Goal: Check status: Check status

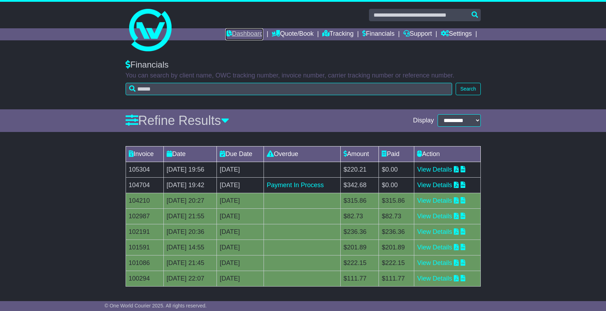
click at [235, 36] on link "Dashboard" at bounding box center [244, 34] width 38 height 12
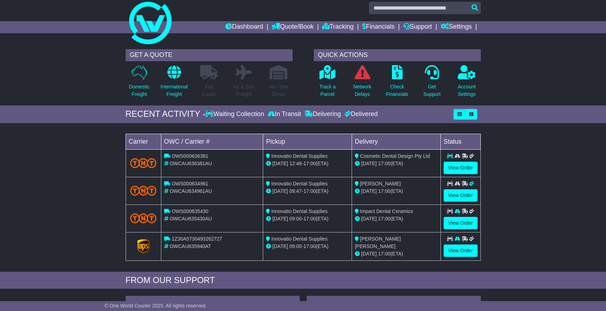
scroll to position [13, 0]
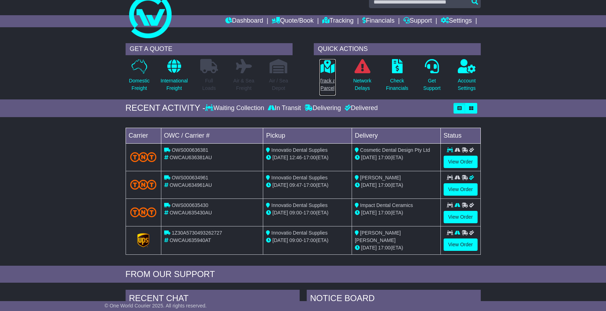
click at [323, 70] on icon at bounding box center [327, 66] width 16 height 14
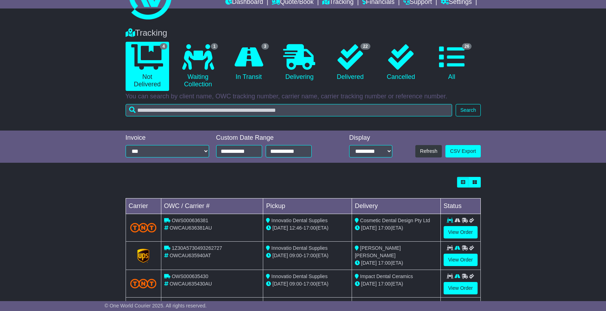
scroll to position [70, 0]
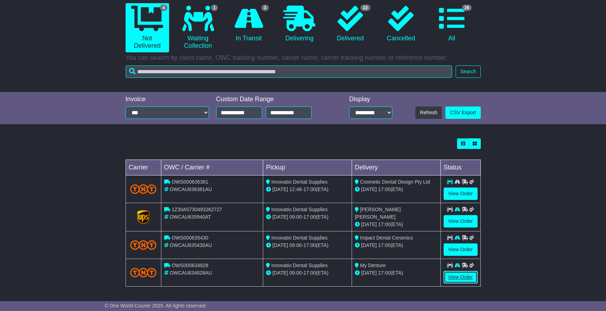
click at [453, 274] on link "View Order" at bounding box center [461, 277] width 34 height 12
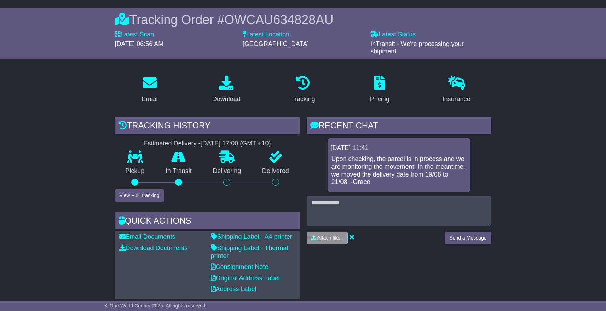
scroll to position [56, 0]
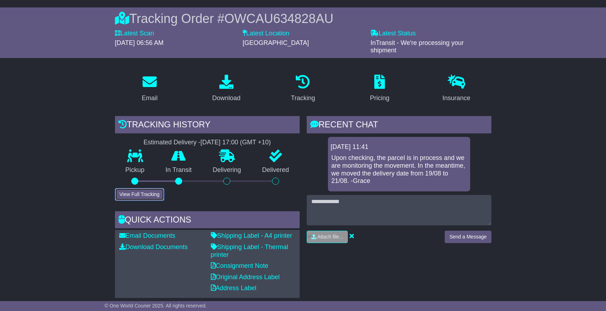
click at [144, 193] on button "View Full Tracking" at bounding box center [139, 194] width 49 height 12
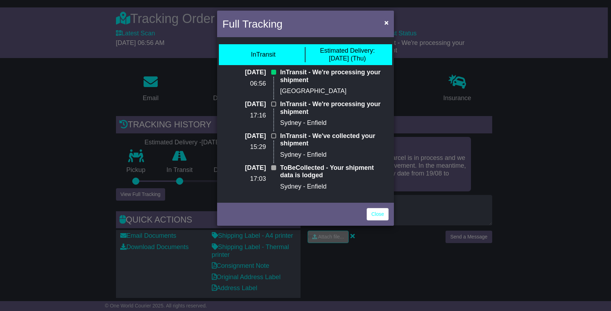
click at [439, 174] on div "Full Tracking × InTransit Estimated Delivery: [DATE] (Thu) [DATE] 06:56 InTrans…" at bounding box center [305, 155] width 611 height 311
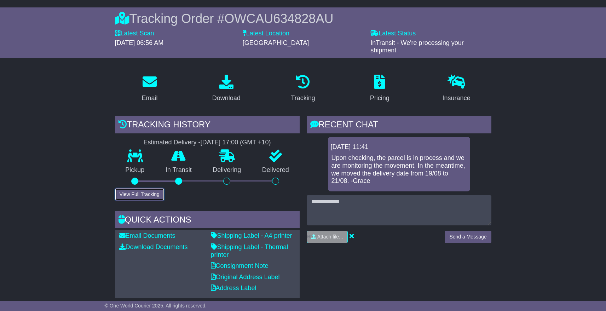
click at [148, 192] on button "View Full Tracking" at bounding box center [139, 194] width 49 height 12
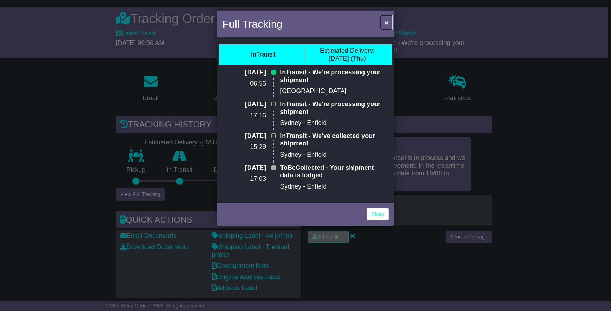
click at [386, 22] on span "×" at bounding box center [386, 22] width 4 height 8
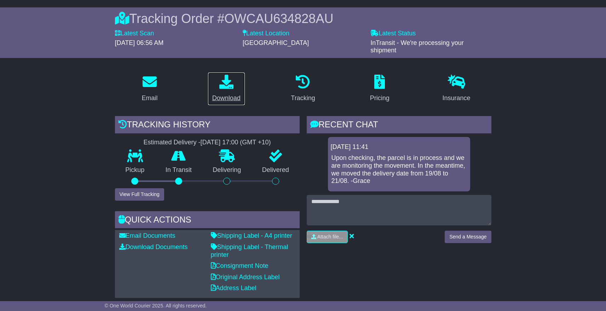
click at [222, 83] on icon at bounding box center [226, 82] width 14 height 14
click at [138, 192] on button "View Full Tracking" at bounding box center [139, 194] width 49 height 12
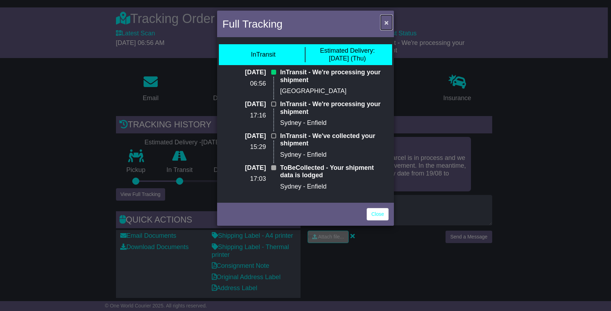
click at [386, 22] on span "×" at bounding box center [386, 22] width 4 height 8
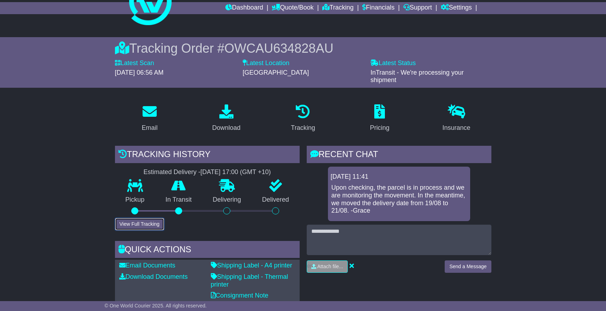
scroll to position [0, 0]
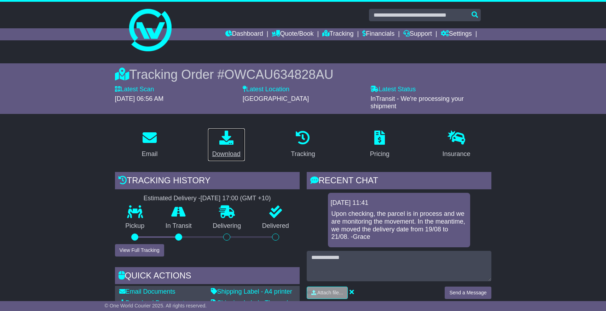
click at [229, 140] on icon at bounding box center [226, 138] width 14 height 14
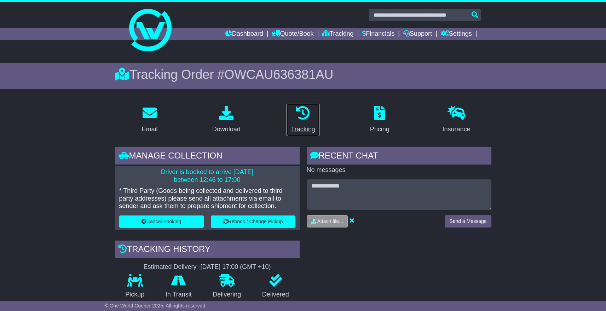
click at [300, 111] on icon at bounding box center [303, 113] width 14 height 14
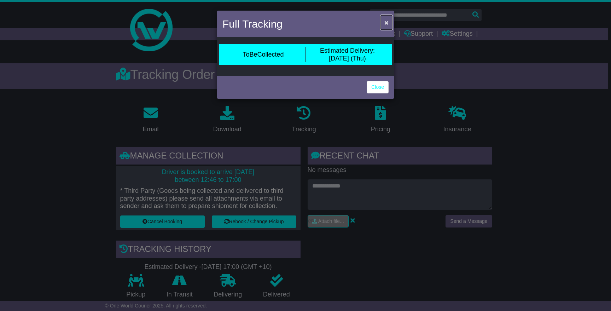
click at [385, 26] on span "×" at bounding box center [386, 22] width 4 height 8
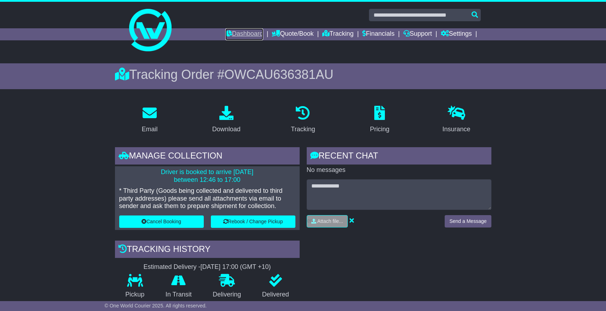
click at [237, 34] on link "Dashboard" at bounding box center [244, 34] width 38 height 12
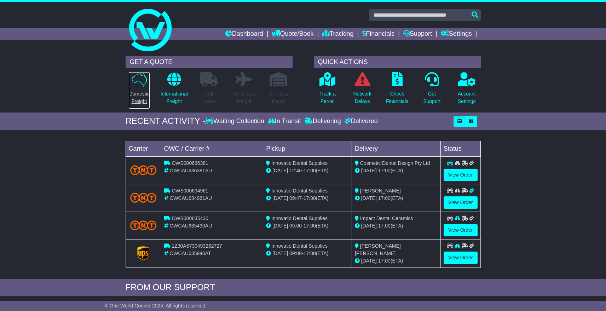
click at [145, 88] on link "Domestic Freight" at bounding box center [138, 90] width 21 height 37
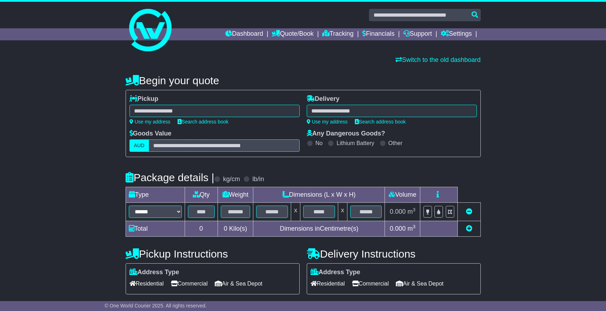
click at [167, 30] on div "Dashboard Quote/Book Domestic International Saved Quotes Drafts Domestic Quote …" at bounding box center [303, 34] width 362 height 12
click at [236, 35] on link "Dashboard" at bounding box center [244, 34] width 38 height 12
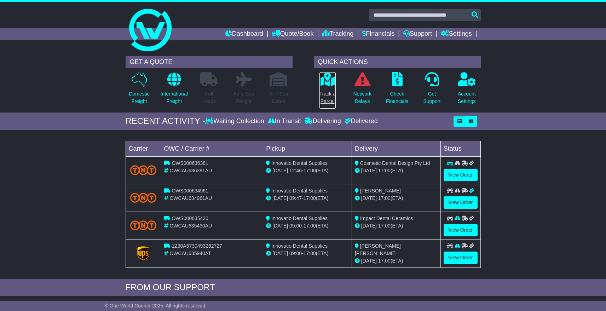
click at [328, 90] on p "Track a Parcel" at bounding box center [327, 97] width 16 height 15
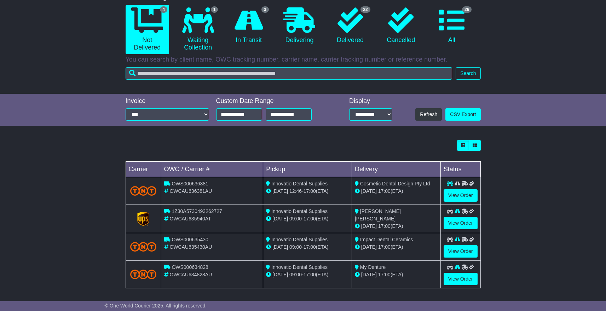
scroll to position [70, 0]
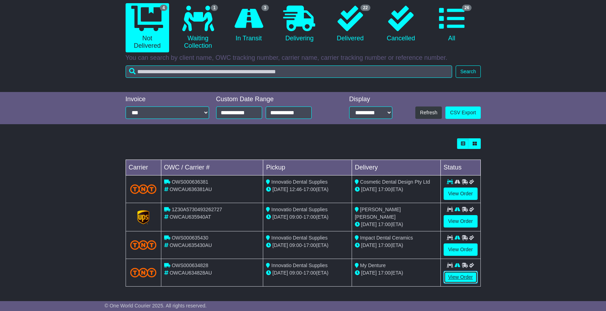
click at [464, 277] on link "View Order" at bounding box center [461, 277] width 34 height 12
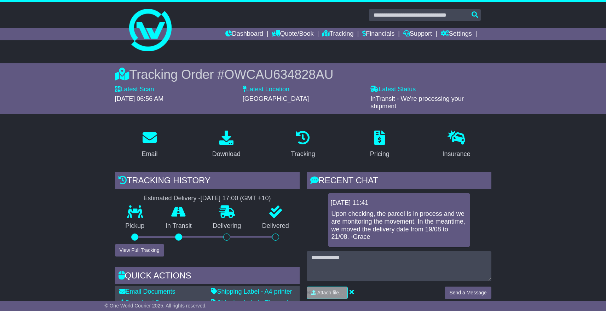
scroll to position [1, 0]
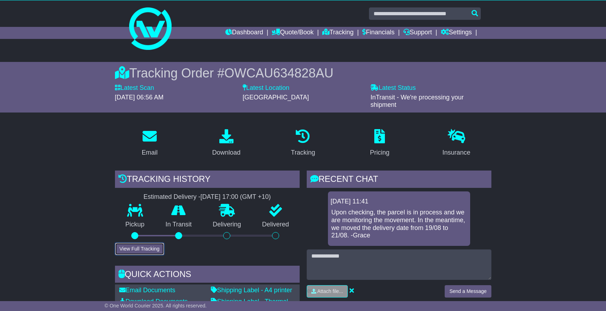
click at [144, 248] on button "View Full Tracking" at bounding box center [139, 249] width 49 height 12
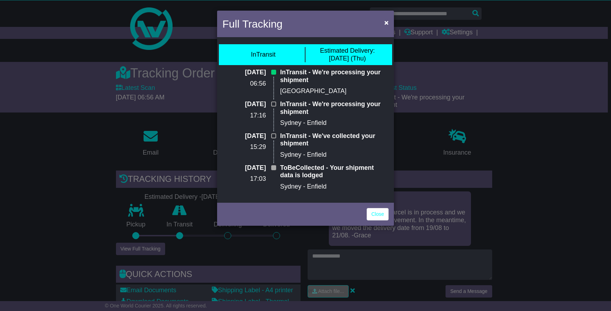
click at [514, 195] on div "Full Tracking × InTransit Estimated Delivery: [DATE] (Thu) [DATE] 06:56 InTrans…" at bounding box center [305, 155] width 611 height 311
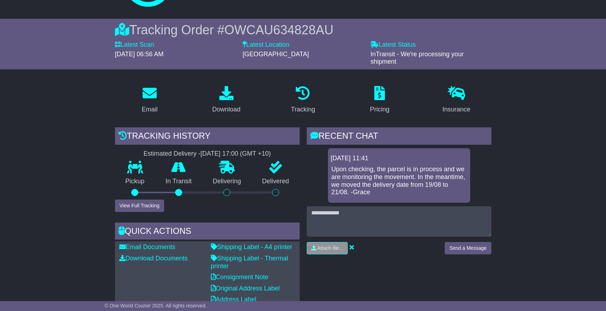
scroll to position [0, 0]
